Goal: Transaction & Acquisition: Purchase product/service

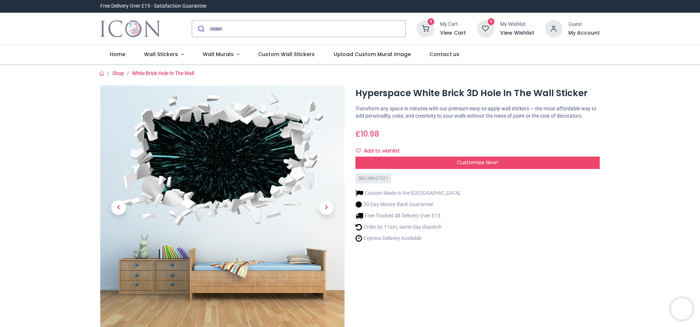
click at [509, 269] on div "Hyperspace White Brick 3D Hole In The Wall Sticker https://www.iconwallstickers…" at bounding box center [477, 228] width 255 height 284
click at [242, 57] on link "Wall Murals" at bounding box center [221, 54] width 56 height 19
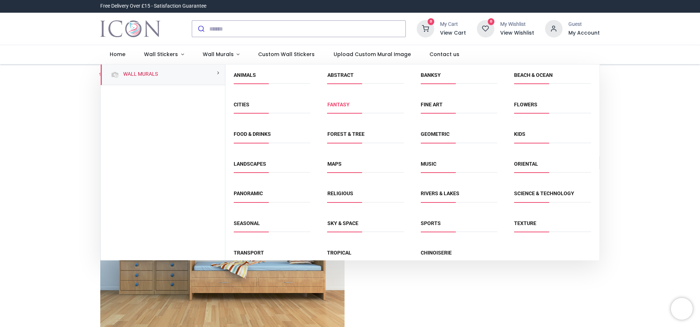
click at [339, 107] on link "Fantasy" at bounding box center [338, 105] width 22 height 6
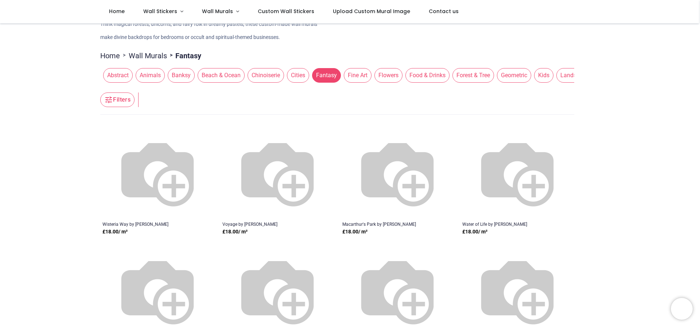
scroll to position [73, 0]
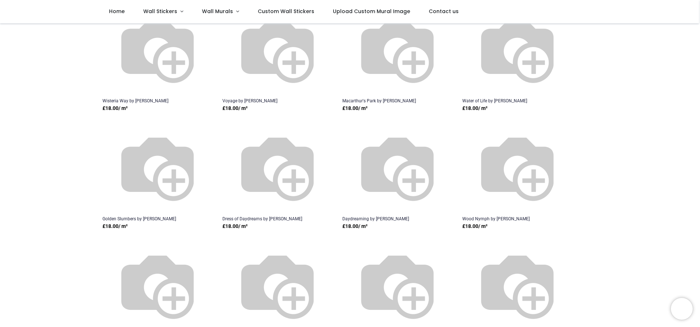
scroll to position [292, 0]
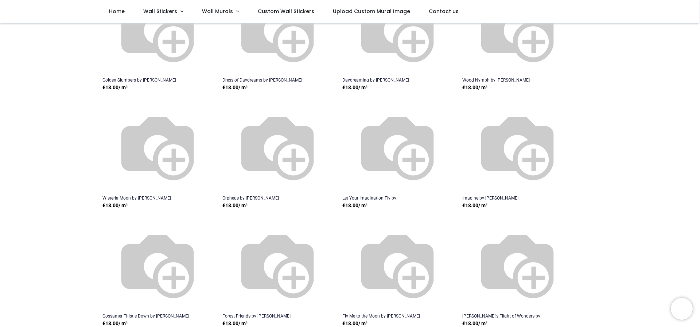
click at [415, 172] on img at bounding box center [397, 146] width 93 height 93
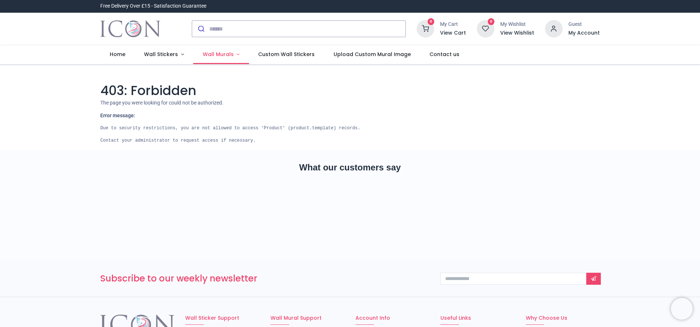
click at [219, 55] on span "Wall Murals" at bounding box center [218, 54] width 31 height 7
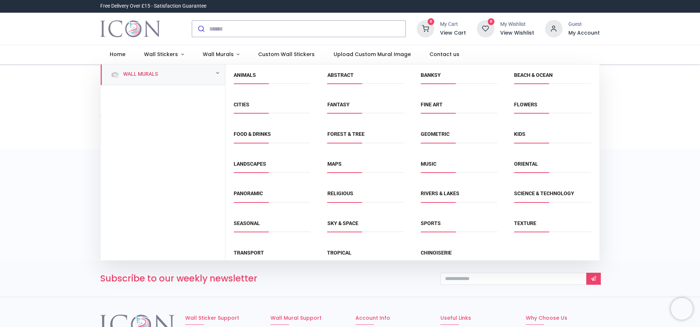
click at [120, 72] on div "Wall Murals" at bounding box center [163, 75] width 124 height 21
click at [341, 112] on span "Fantasy" at bounding box center [365, 107] width 77 height 12
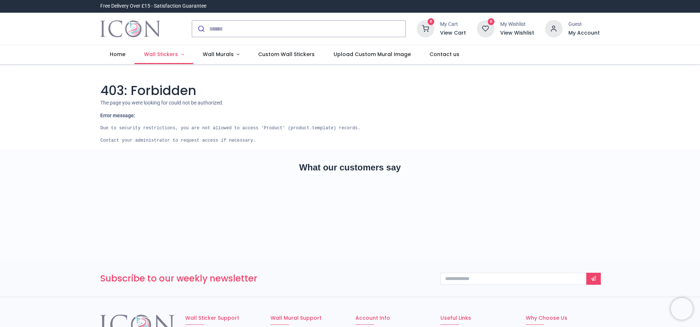
click at [167, 55] on span "Wall Stickers" at bounding box center [161, 54] width 34 height 7
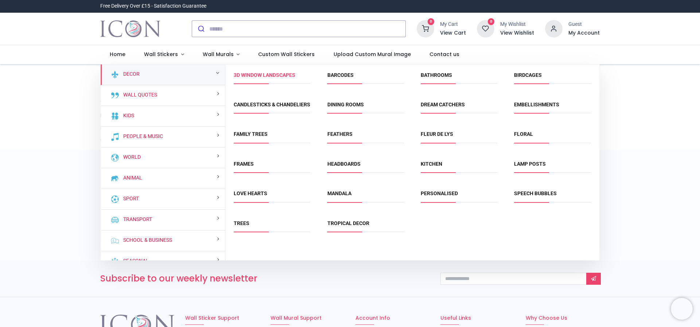
click at [264, 78] on link "3D Window Landscapes" at bounding box center [265, 75] width 62 height 6
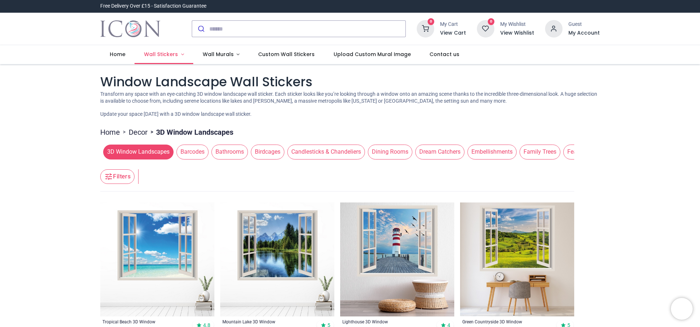
click at [158, 57] on span "Wall Stickers" at bounding box center [161, 54] width 34 height 7
